Goal: Task Accomplishment & Management: Manage account settings

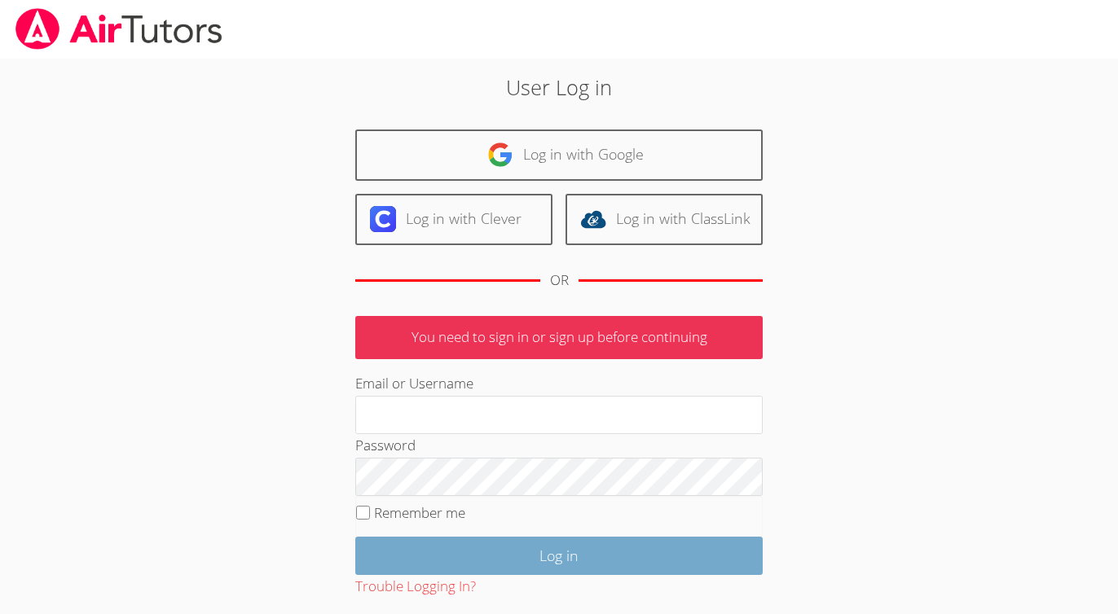
type input "[EMAIL_ADDRESS][PERSON_NAME][DOMAIN_NAME]"
click at [500, 553] on input "Log in" at bounding box center [558, 556] width 407 height 38
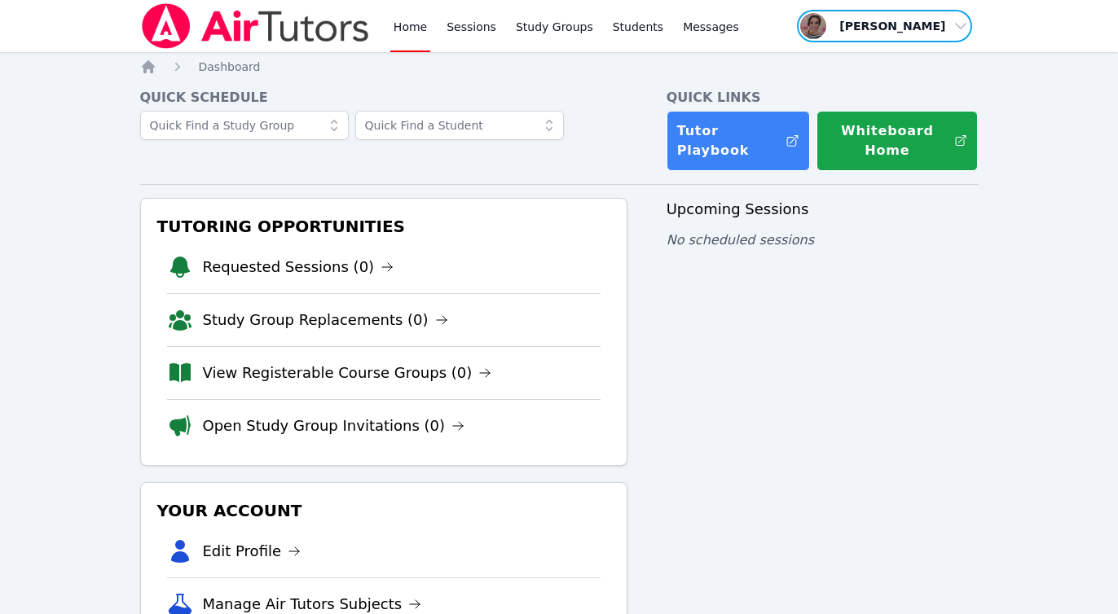
click at [895, 22] on span "button" at bounding box center [884, 26] width 178 height 36
click at [876, 54] on link "Profile" at bounding box center [890, 63] width 156 height 29
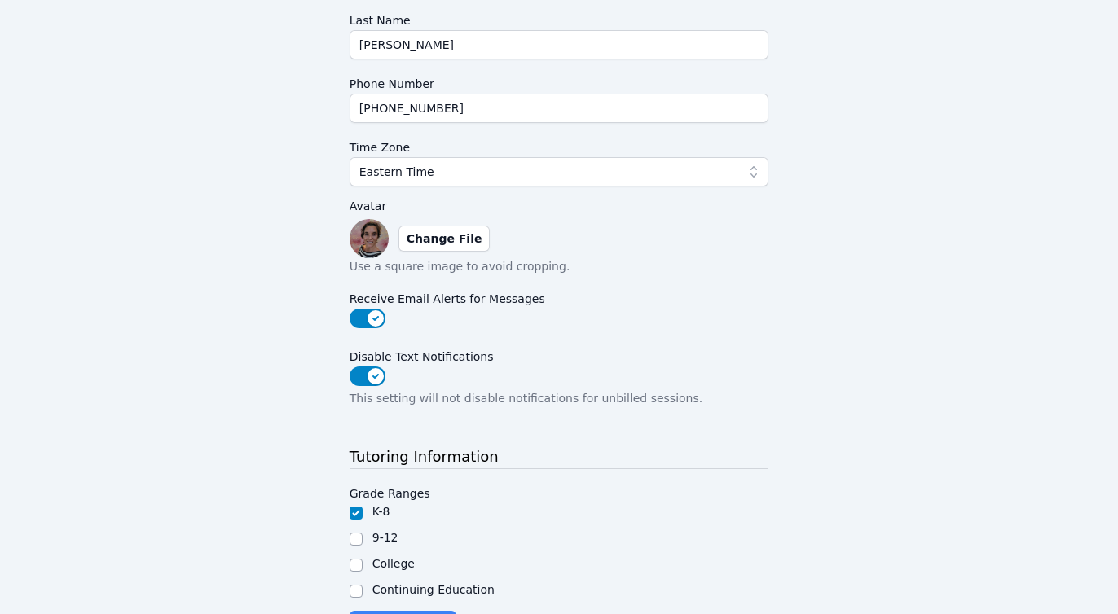
scroll to position [396, 0]
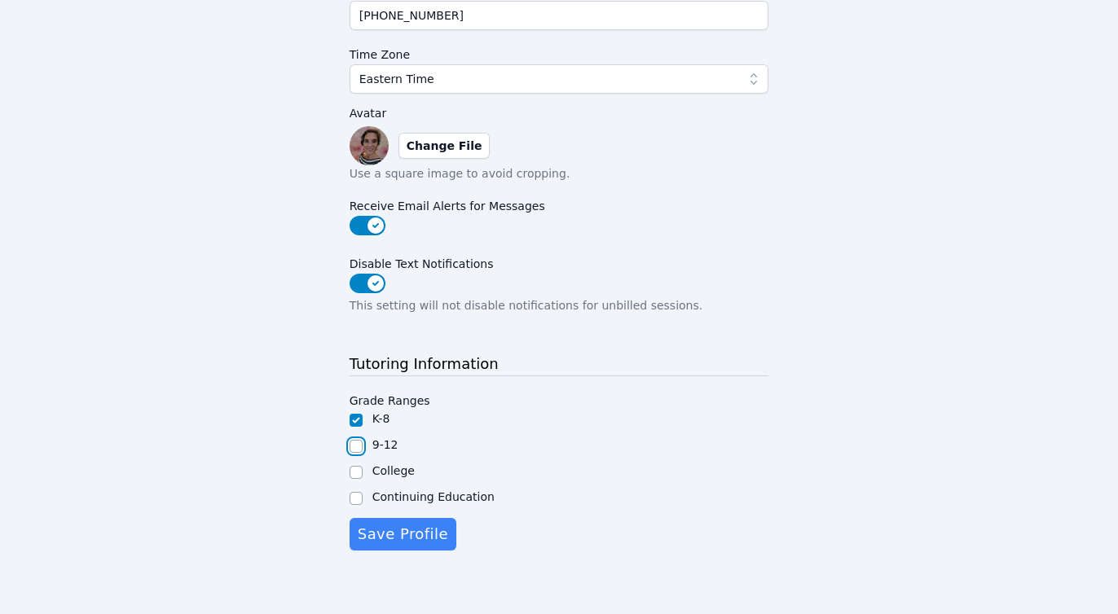
click at [359, 447] on input "9-12" at bounding box center [356, 446] width 13 height 13
checkbox input "true"
click at [397, 535] on span "Save Profile" at bounding box center [403, 534] width 90 height 23
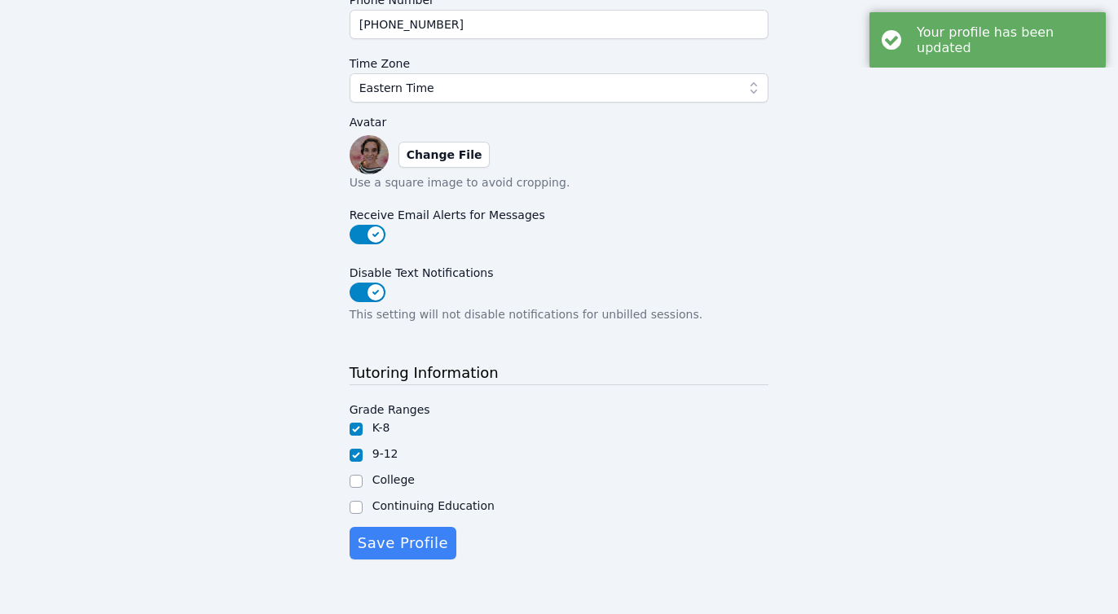
scroll to position [0, 0]
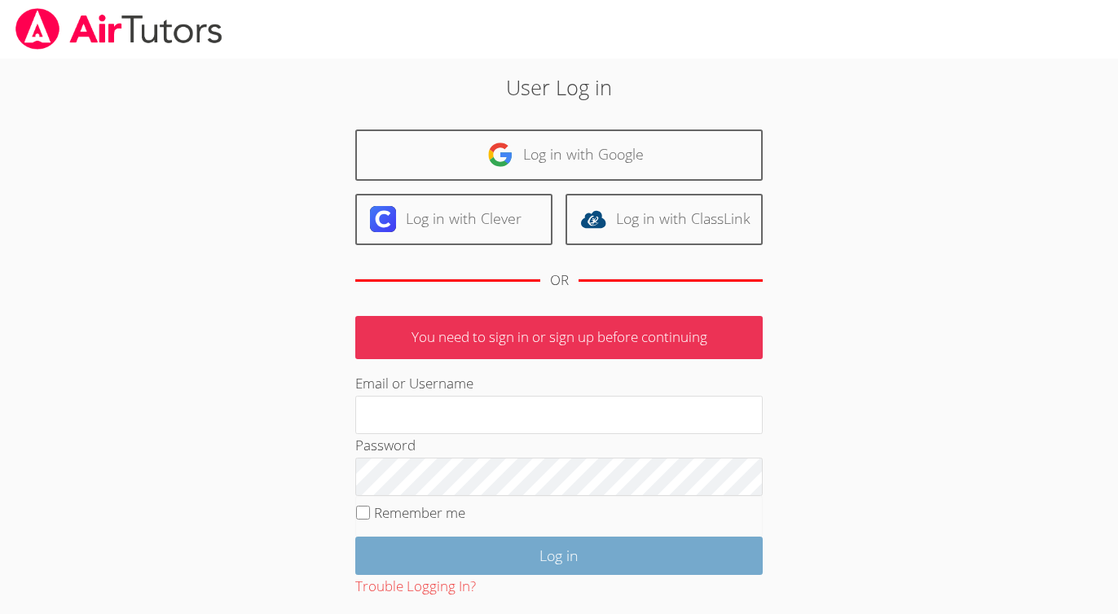
type input "[EMAIL_ADDRESS][PERSON_NAME][DOMAIN_NAME]"
click at [582, 547] on input "Log in" at bounding box center [558, 556] width 407 height 38
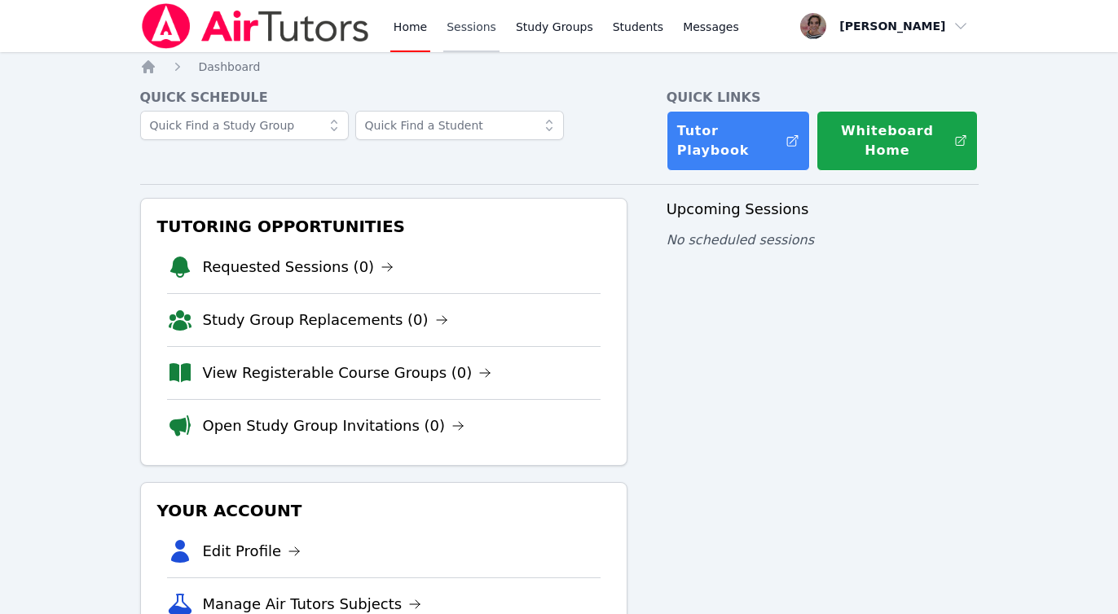
click at [470, 36] on link "Sessions" at bounding box center [471, 26] width 56 height 52
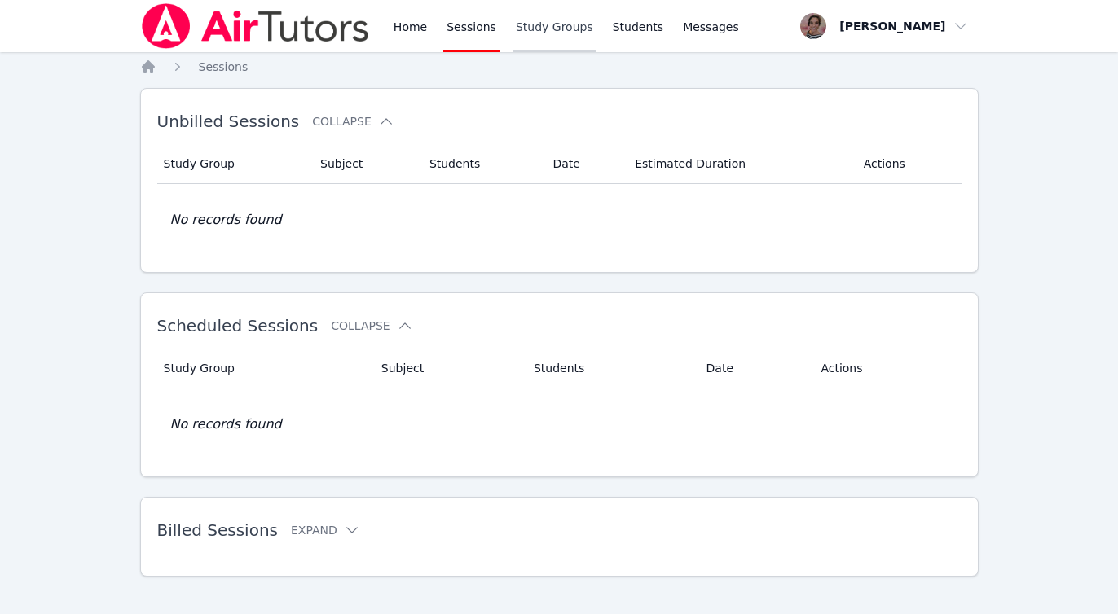
click at [546, 38] on link "Study Groups" at bounding box center [555, 26] width 84 height 52
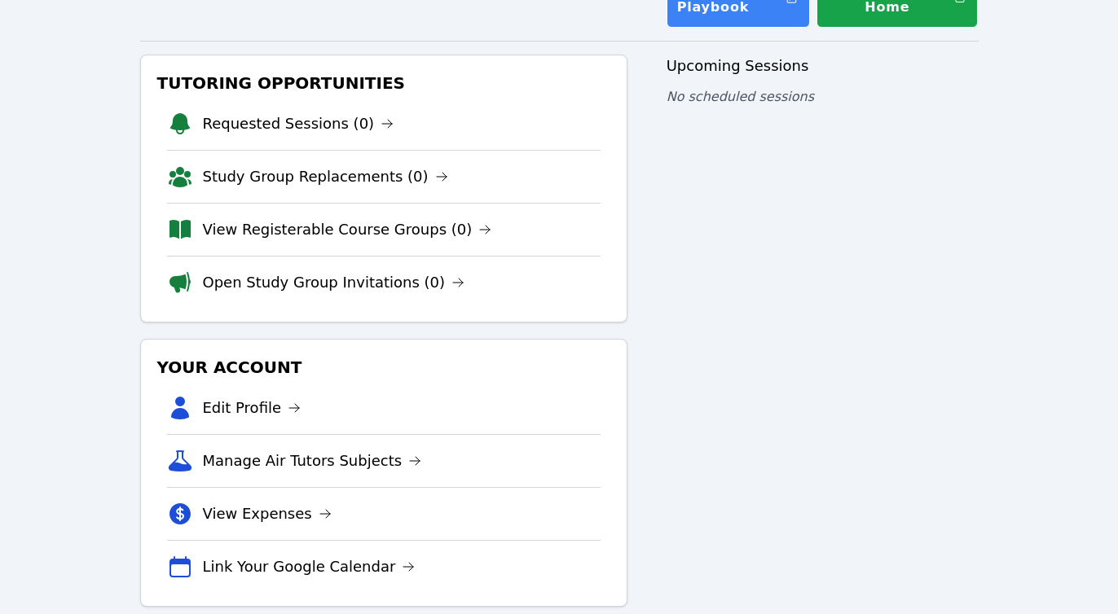
scroll to position [169, 0]
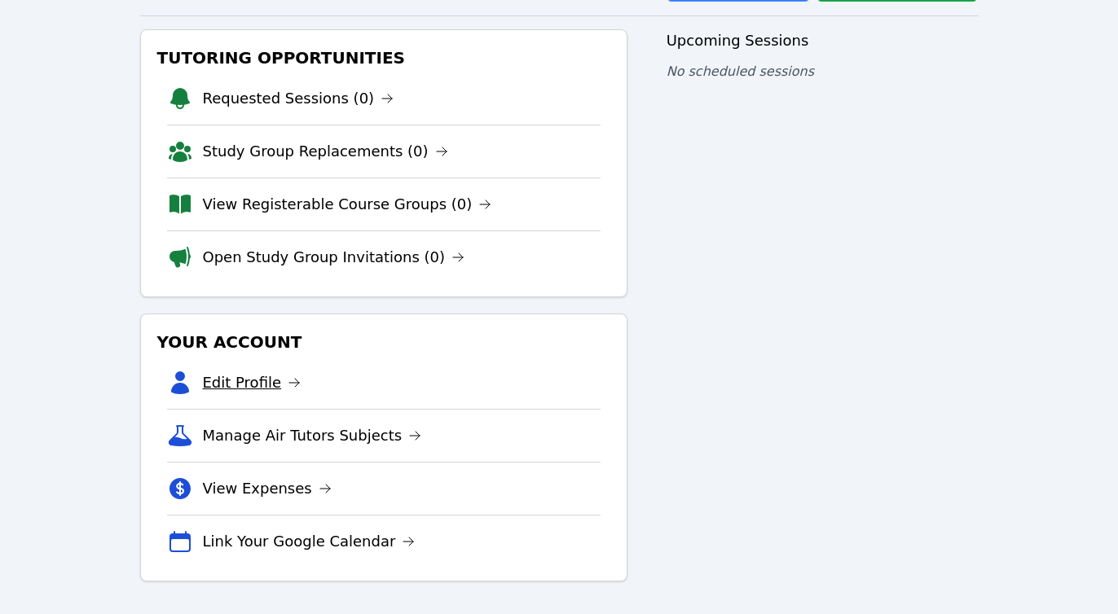
click at [249, 387] on link "Edit Profile" at bounding box center [252, 383] width 99 height 23
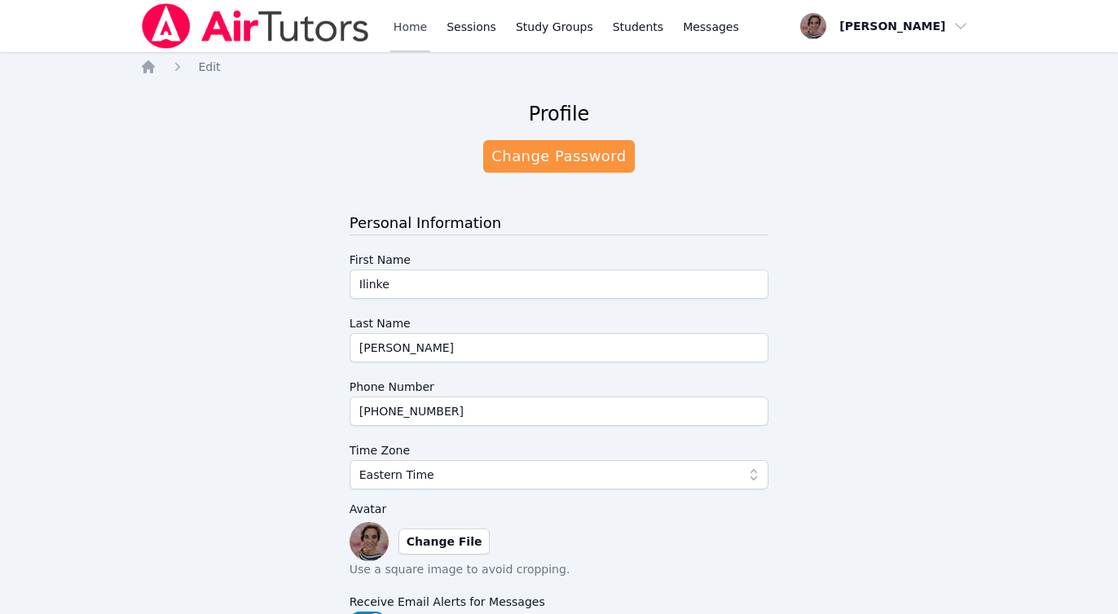
click at [397, 31] on link "Home" at bounding box center [410, 26] width 40 height 52
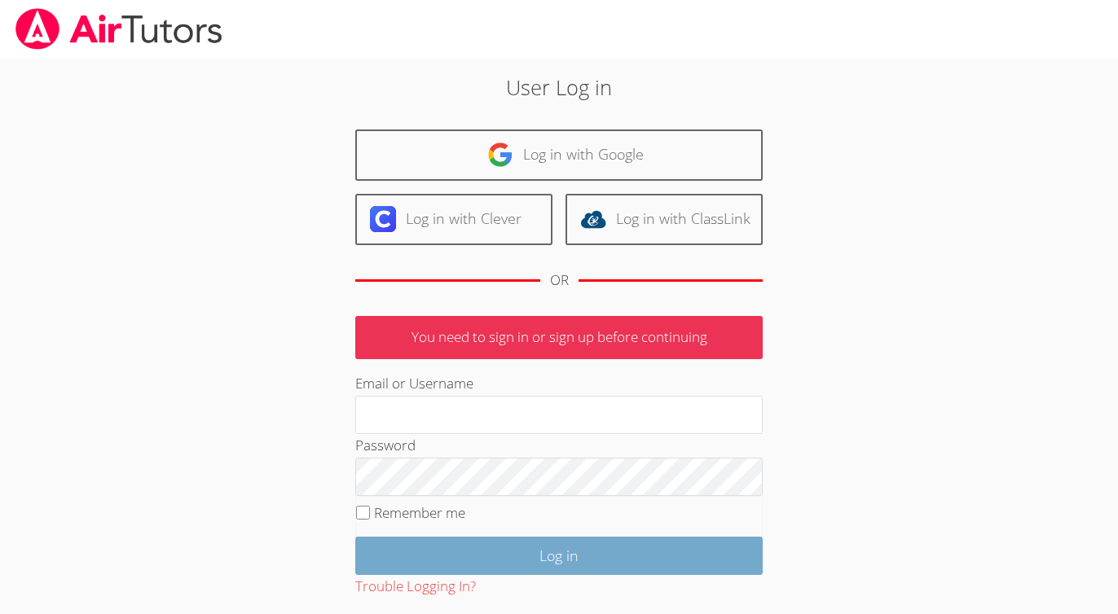
type input "[EMAIL_ADDRESS][PERSON_NAME][DOMAIN_NAME]"
click at [488, 561] on input "Log in" at bounding box center [558, 556] width 407 height 38
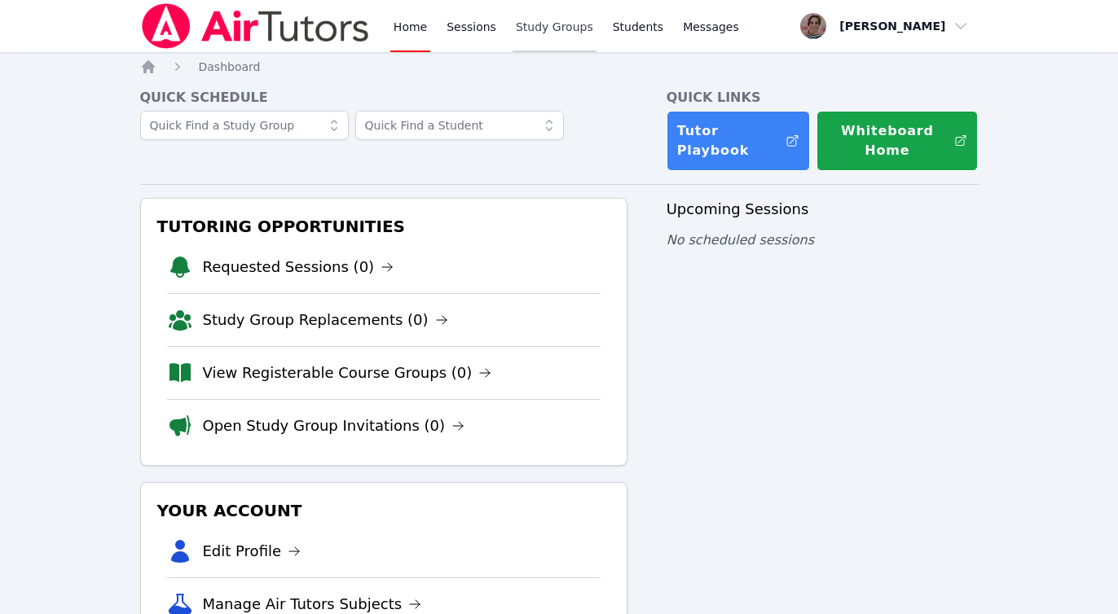
click at [534, 21] on link "Study Groups" at bounding box center [555, 26] width 84 height 52
